Goal: Task Accomplishment & Management: Manage account settings

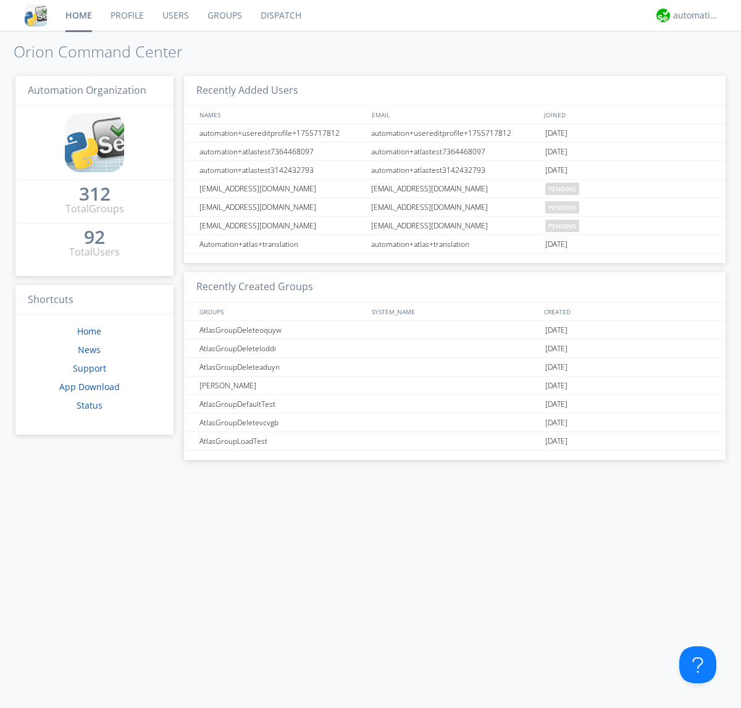
click at [223, 15] on link "Groups" at bounding box center [224, 15] width 53 height 31
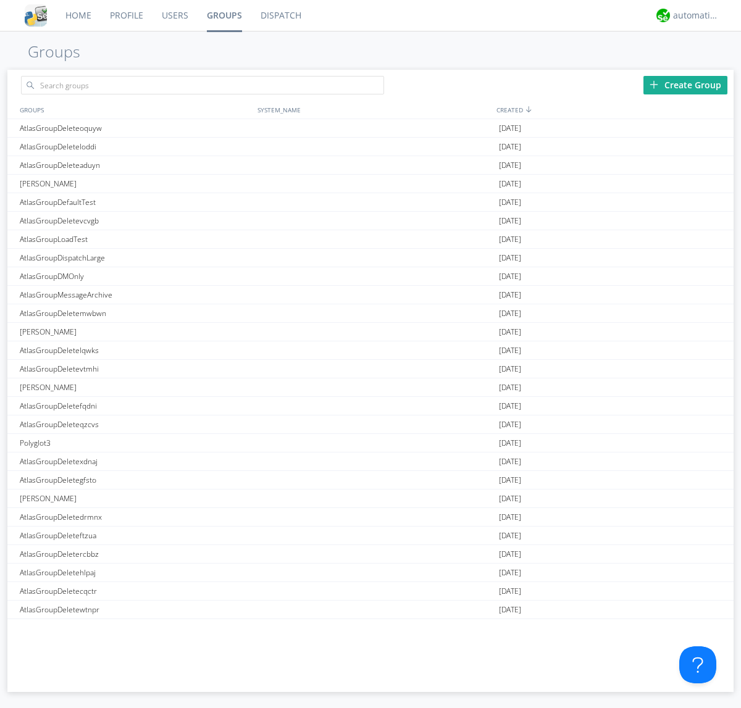
click at [685, 85] on div "Create Group" at bounding box center [685, 85] width 84 height 19
click at [223, 15] on link "Groups" at bounding box center [225, 15] width 54 height 31
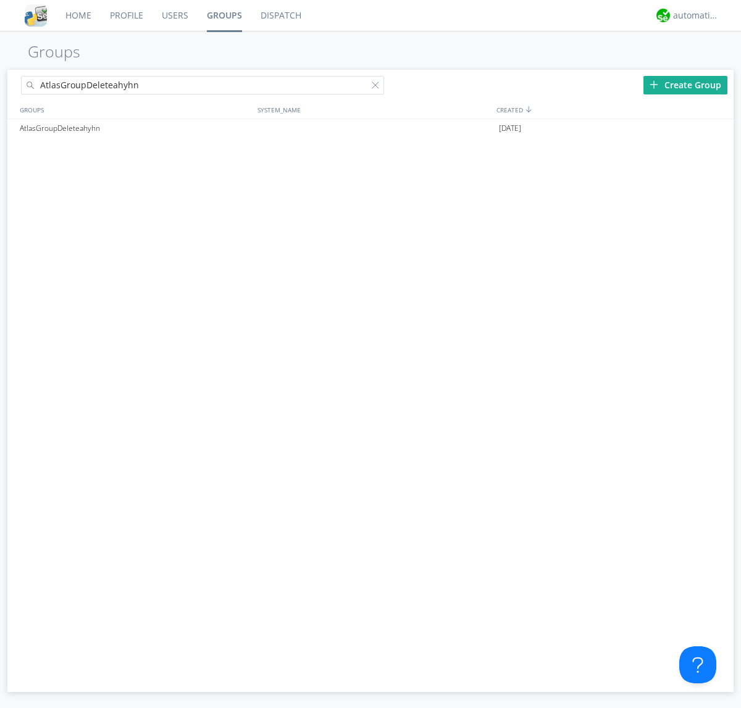
type input "AtlasGroupDeleteahyhn"
click at [378, 87] on div at bounding box center [378, 87] width 12 height 12
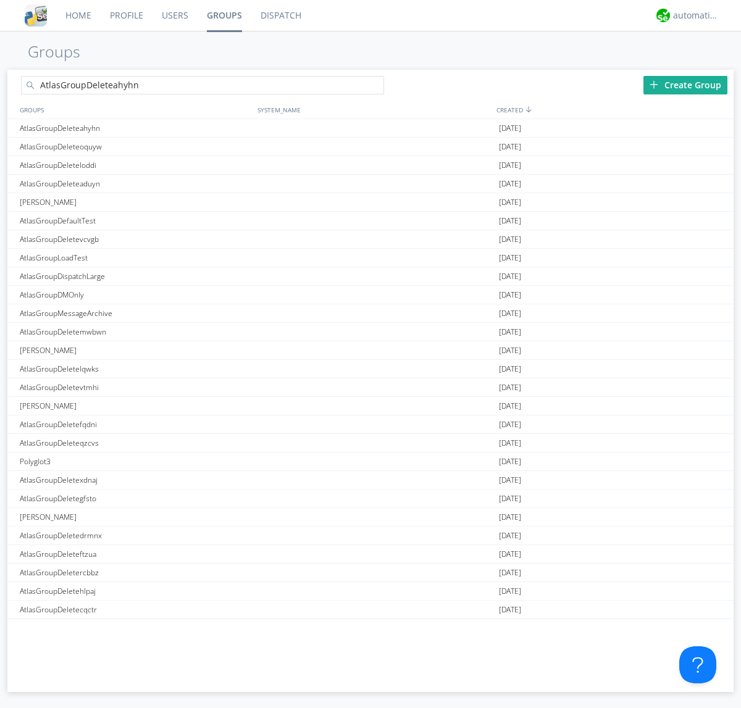
type input "AtlasGroupDeleteahyhn"
click at [135, 128] on div "AtlasGroupDeleteahyhn" at bounding box center [136, 128] width 238 height 18
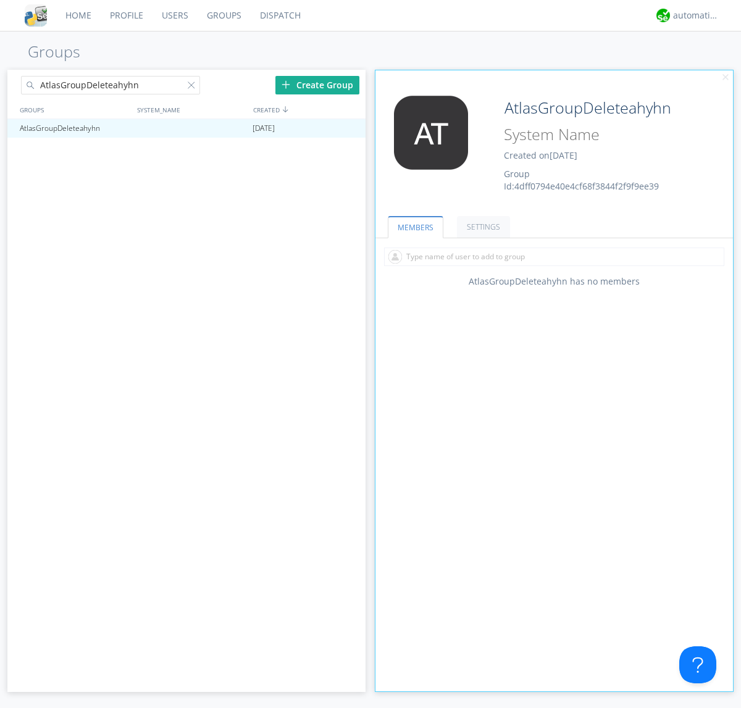
click at [554, 148] on div "AtlasGroupDeleteahyhn Created on [DATE] Group Id: 4dff0794e40e4cf68f3844f2f9f9e…" at bounding box center [583, 144] width 179 height 97
click at [599, 107] on input "AtlasGroupDeleteahyhn" at bounding box center [598, 108] width 199 height 25
type input "[PERSON_NAME]"
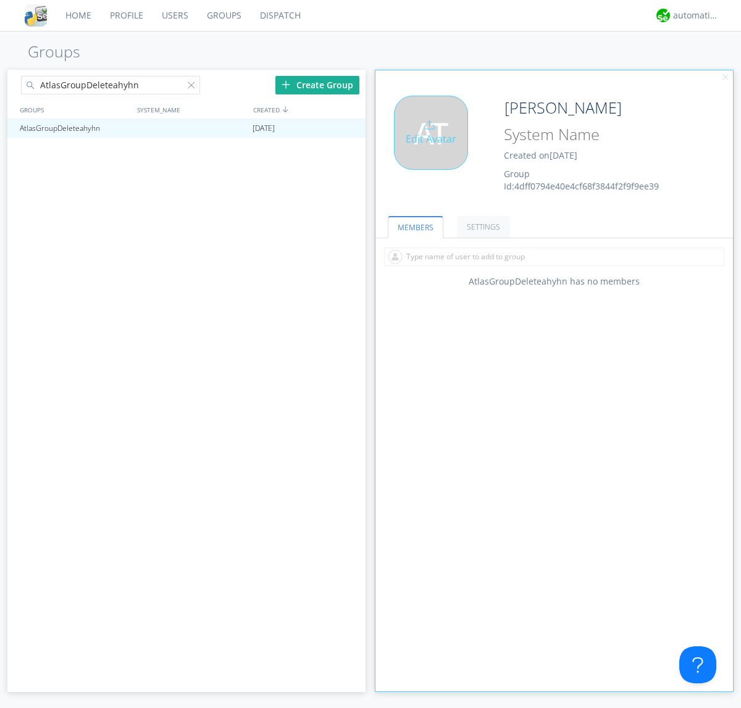
click at [435, 148] on div "Edit Avatar" at bounding box center [431, 133] width 74 height 74
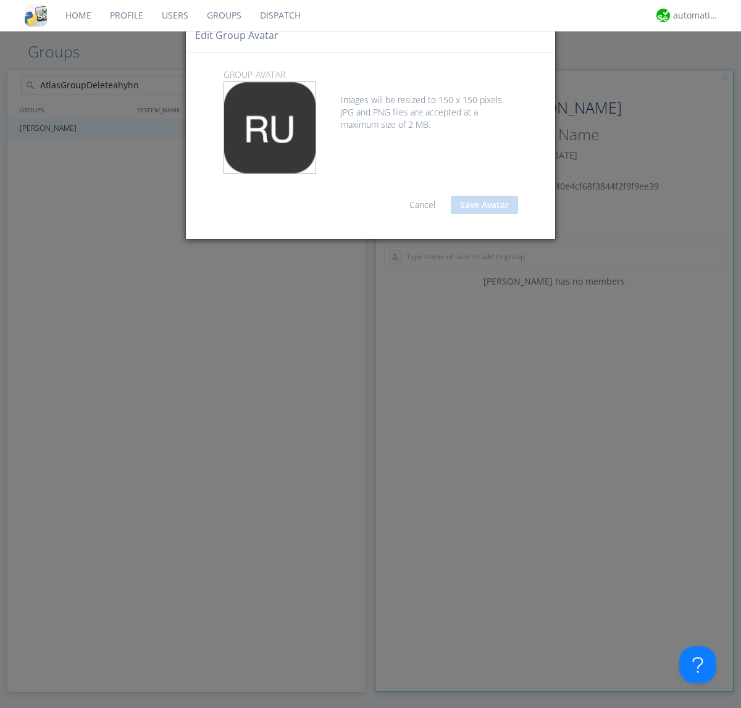
type input "C:\fakepath\selenium.png"
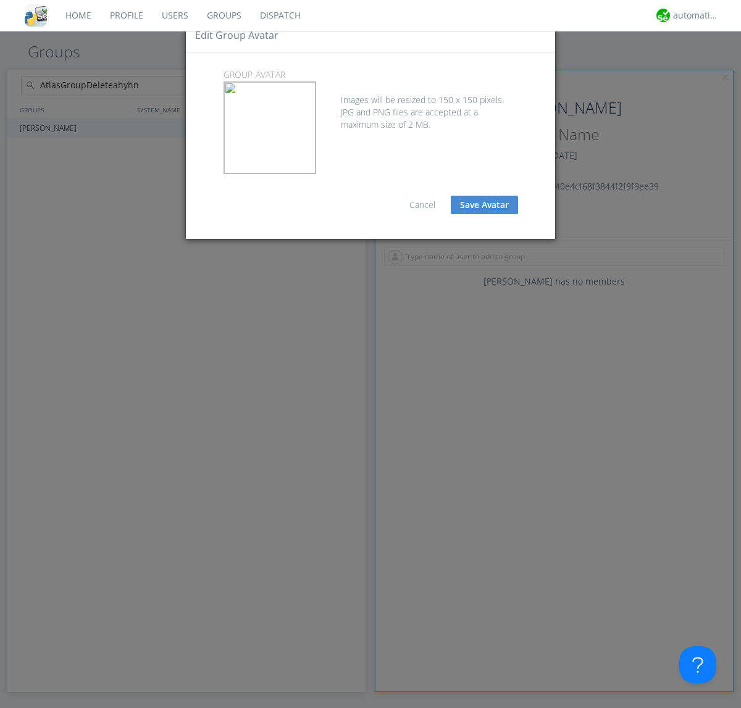
click at [484, 205] on button "Save Avatar" at bounding box center [484, 205] width 67 height 19
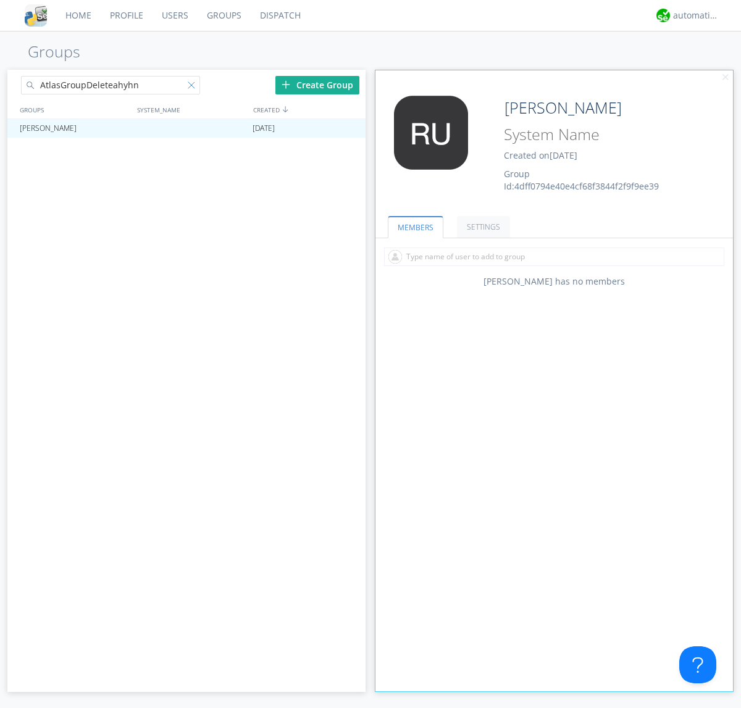
click at [193, 87] on div at bounding box center [194, 87] width 12 height 12
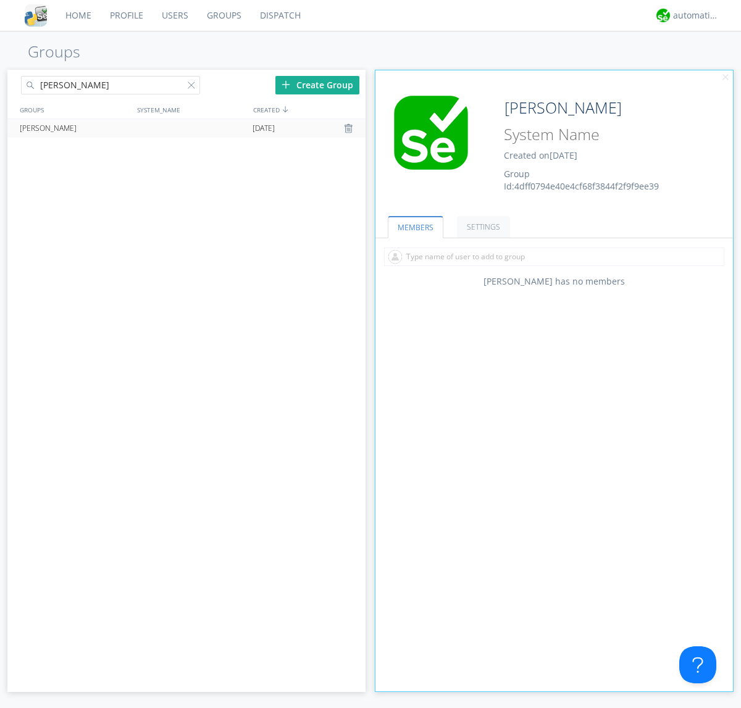
type input "[PERSON_NAME]"
click at [349, 128] on div at bounding box center [350, 128] width 12 height 10
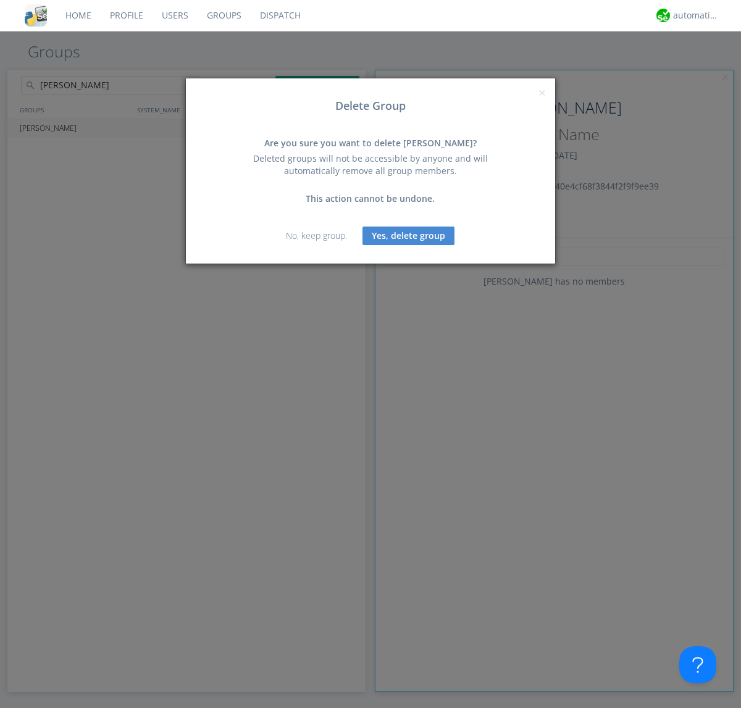
click at [409, 235] on button "Yes, delete group" at bounding box center [408, 236] width 92 height 19
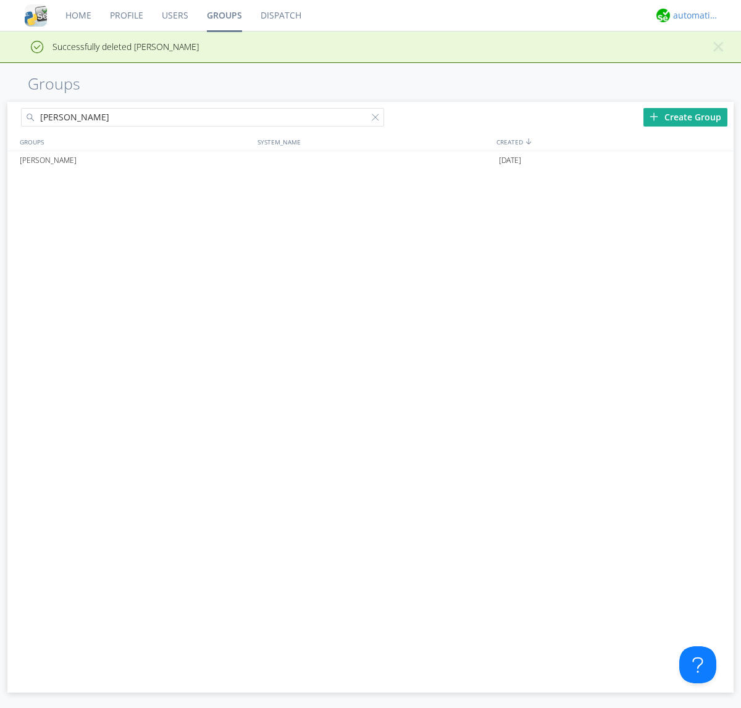
click at [693, 15] on div "automation+atlas" at bounding box center [696, 15] width 46 height 12
